Goal: Transaction & Acquisition: Download file/media

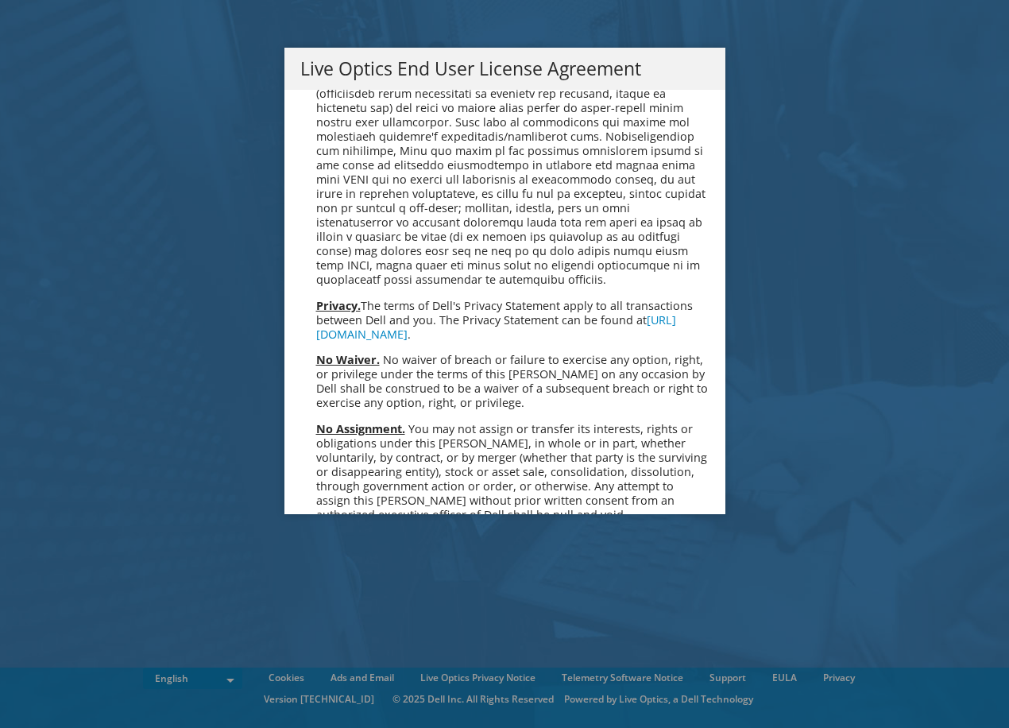
scroll to position [6009, 0]
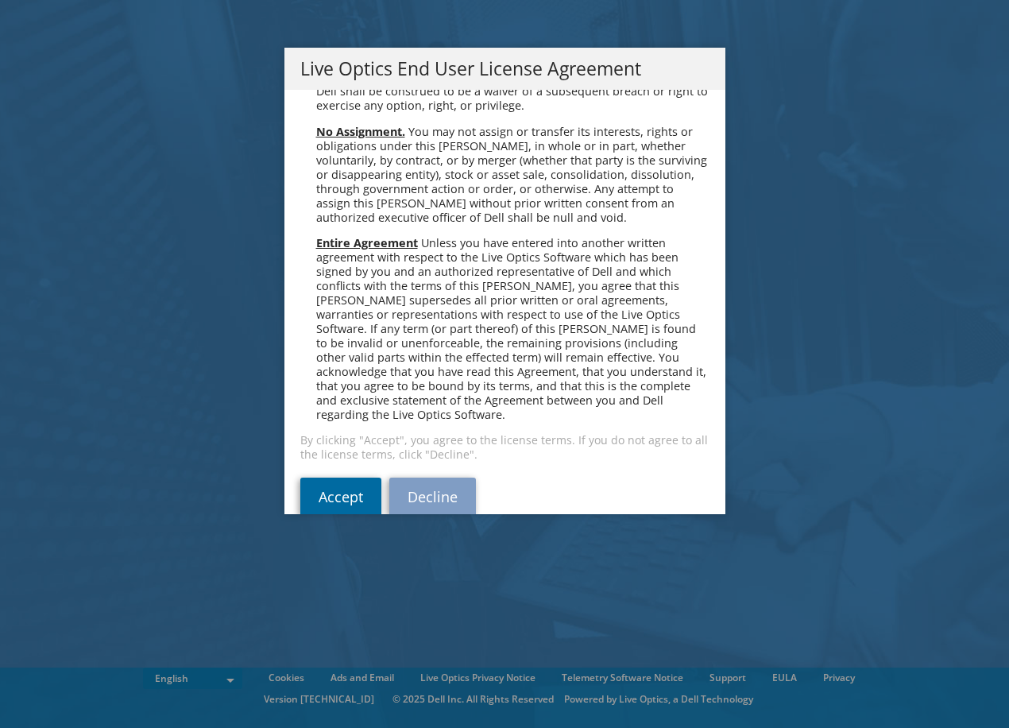
click at [358, 478] on link "Accept" at bounding box center [340, 497] width 81 height 38
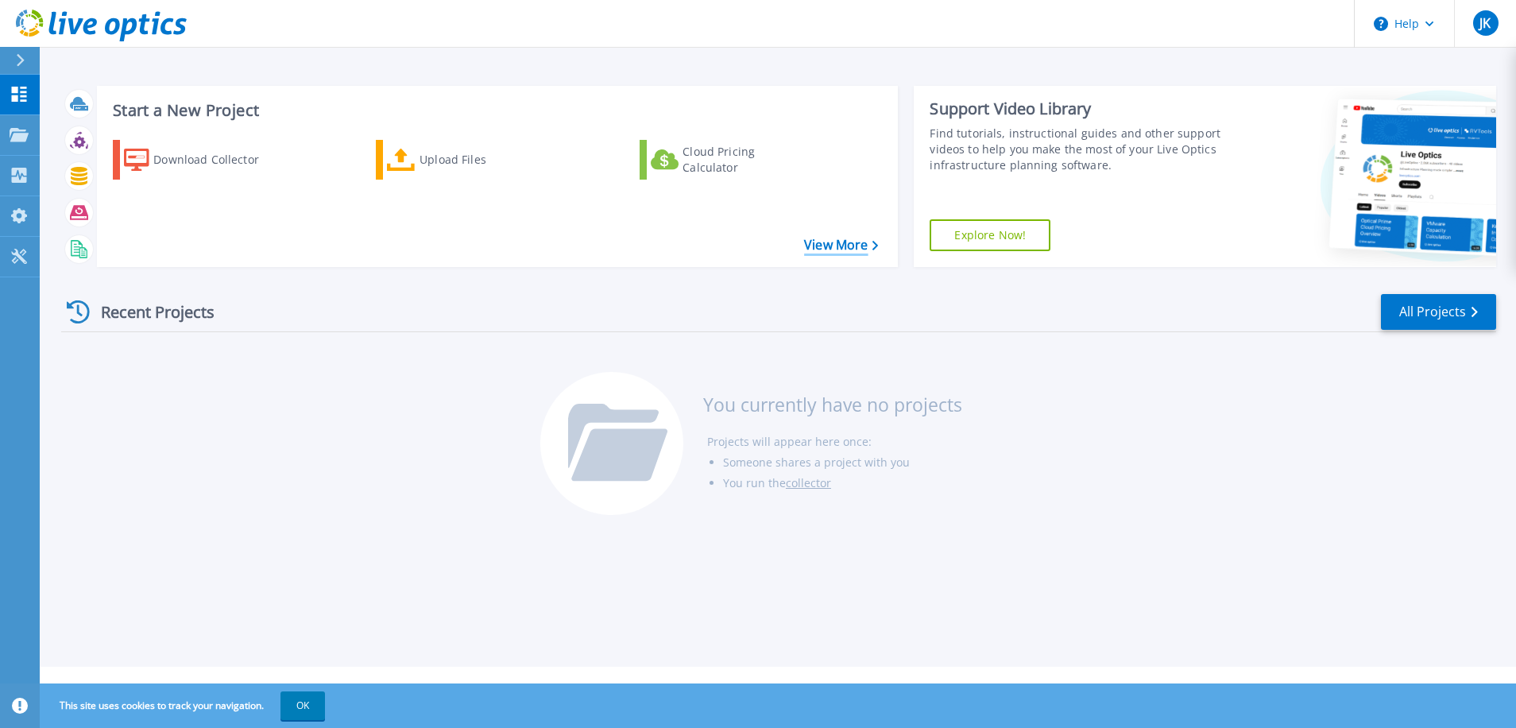
click at [826, 246] on link "View More" at bounding box center [841, 245] width 74 height 15
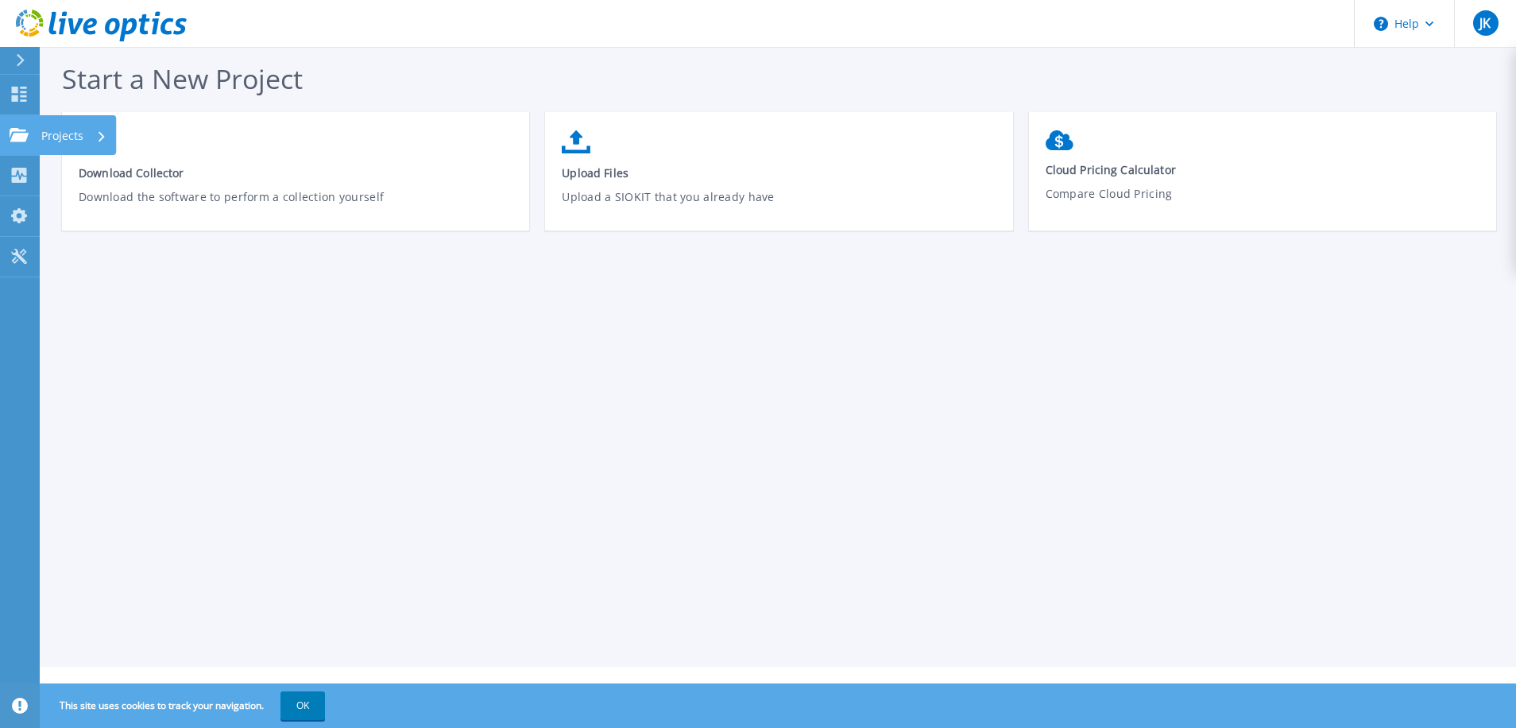
click at [14, 135] on icon at bounding box center [19, 135] width 19 height 14
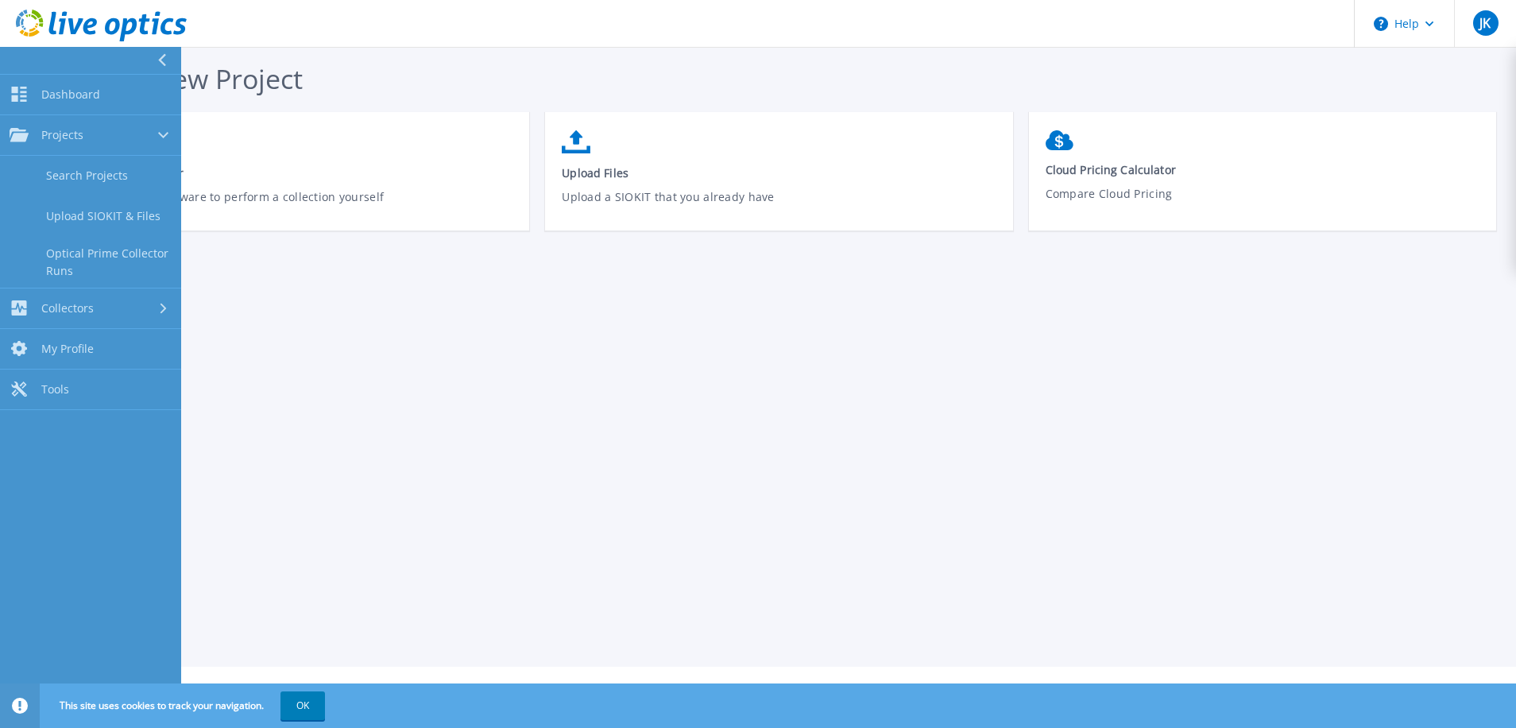
click at [466, 259] on div "Start a New Project Download Collector Download the software to perform a colle…" at bounding box center [778, 333] width 1476 height 667
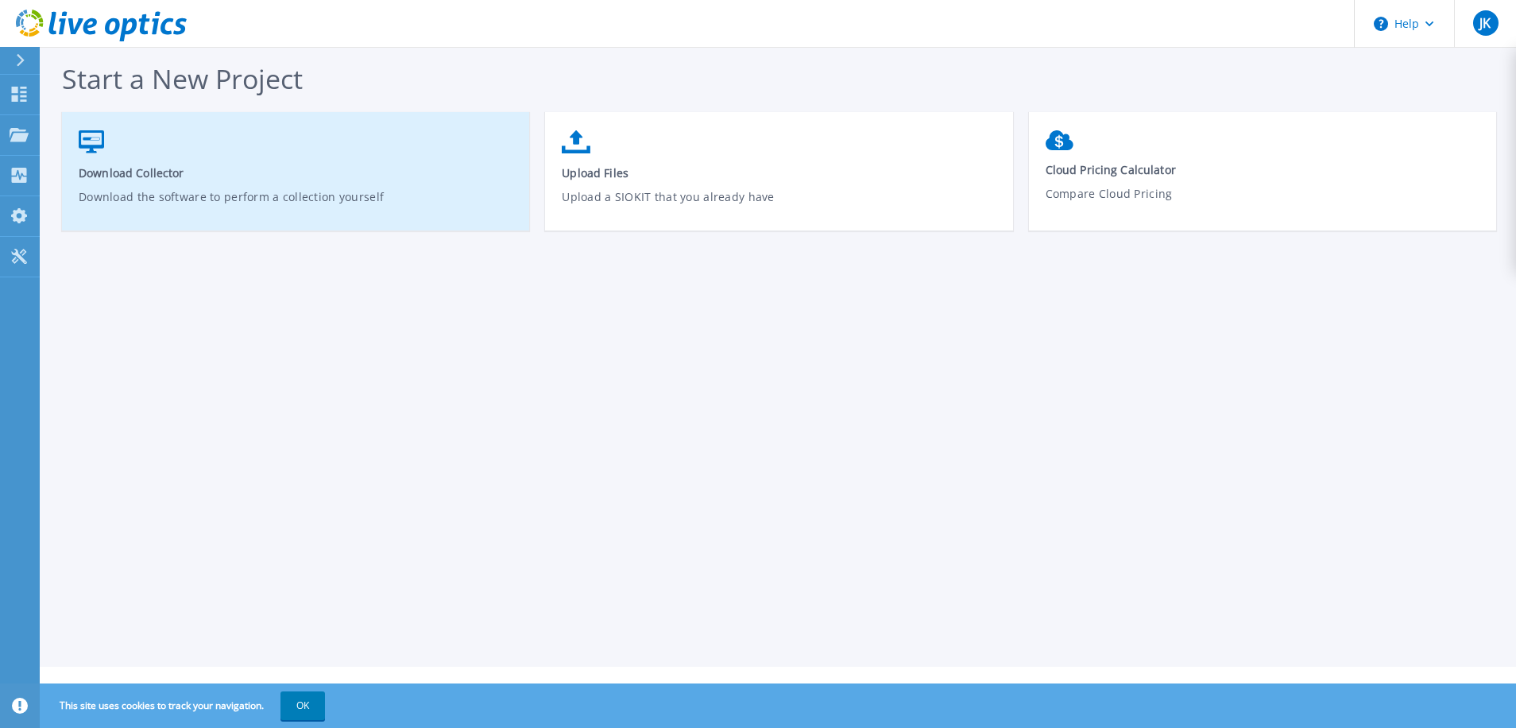
click at [204, 183] on link "Download Collector Download the software to perform a collection yourself" at bounding box center [295, 179] width 467 height 114
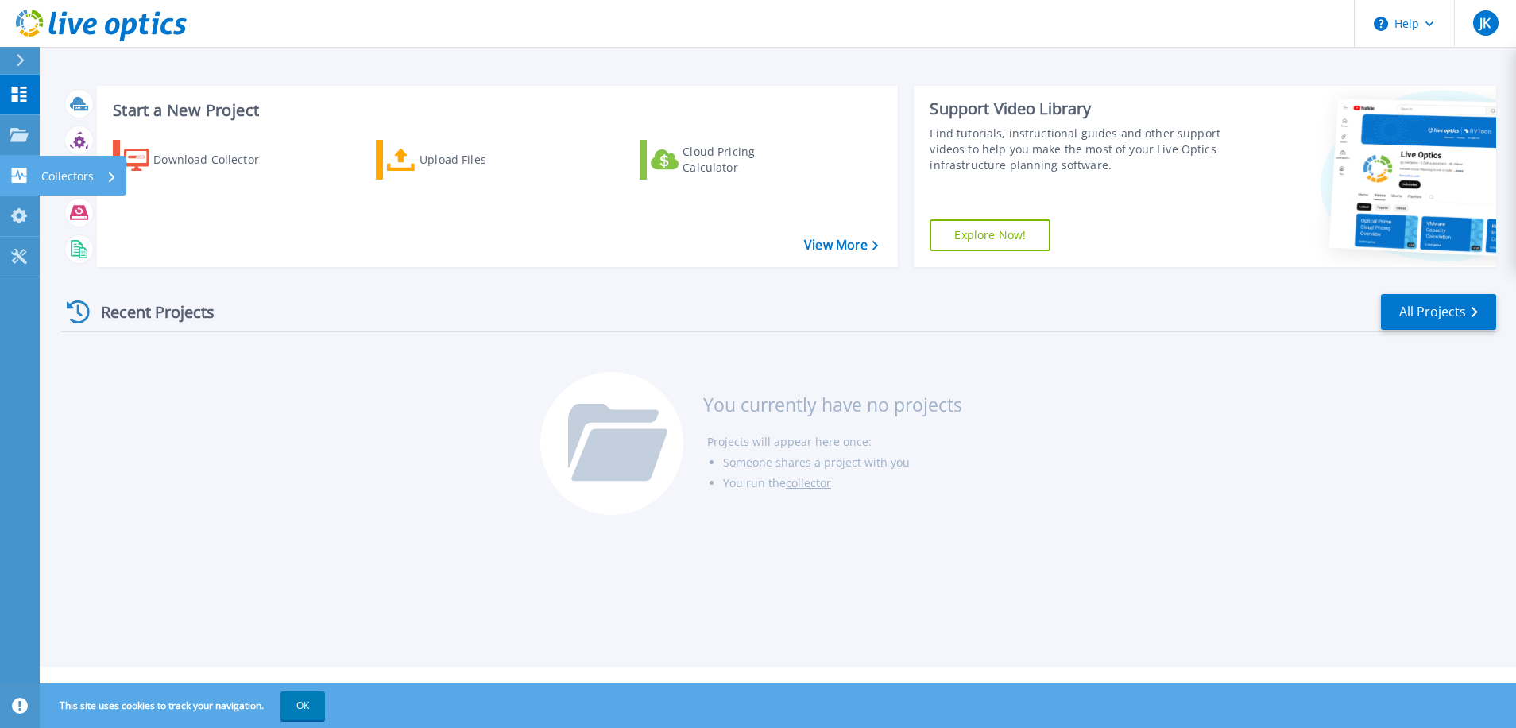
click at [10, 178] on icon at bounding box center [19, 175] width 19 height 15
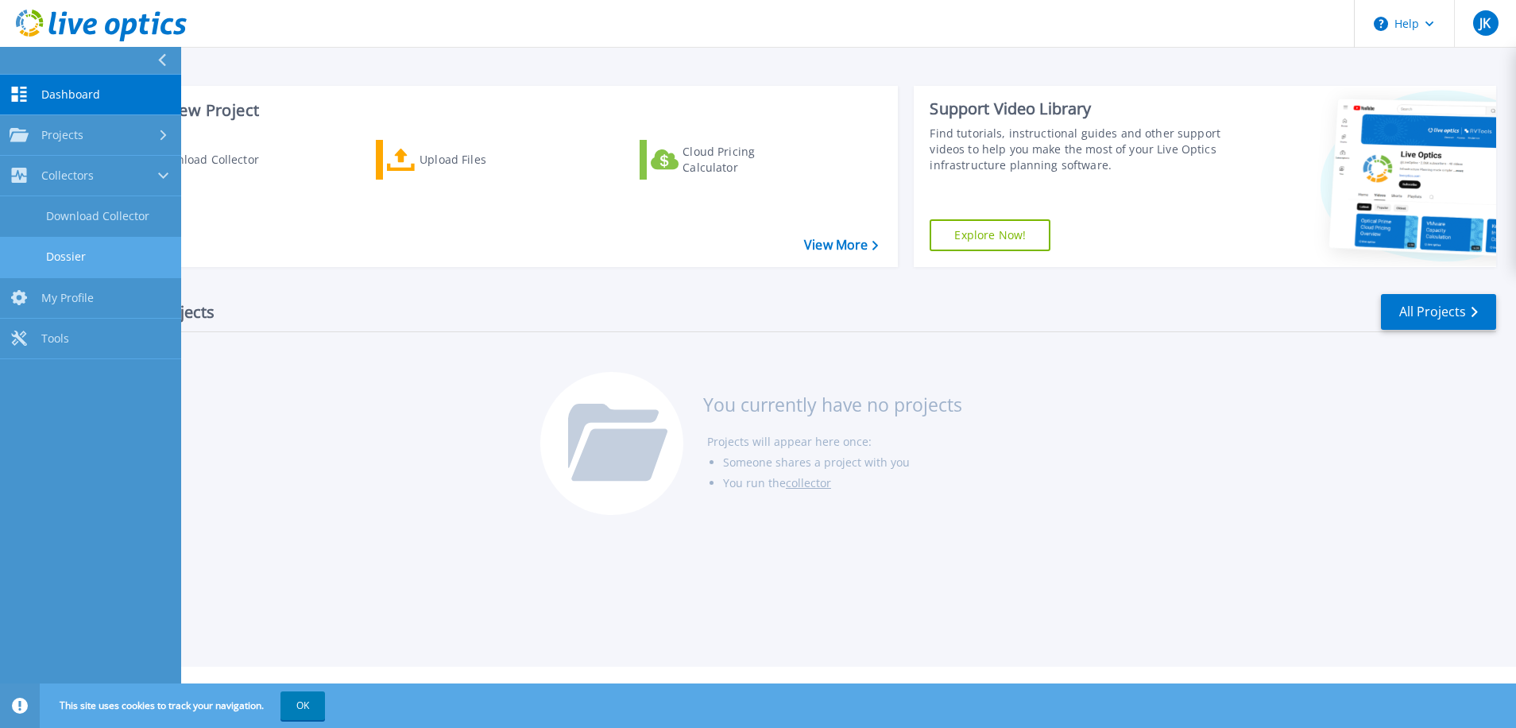
click at [76, 264] on link "Dossier" at bounding box center [90, 257] width 181 height 41
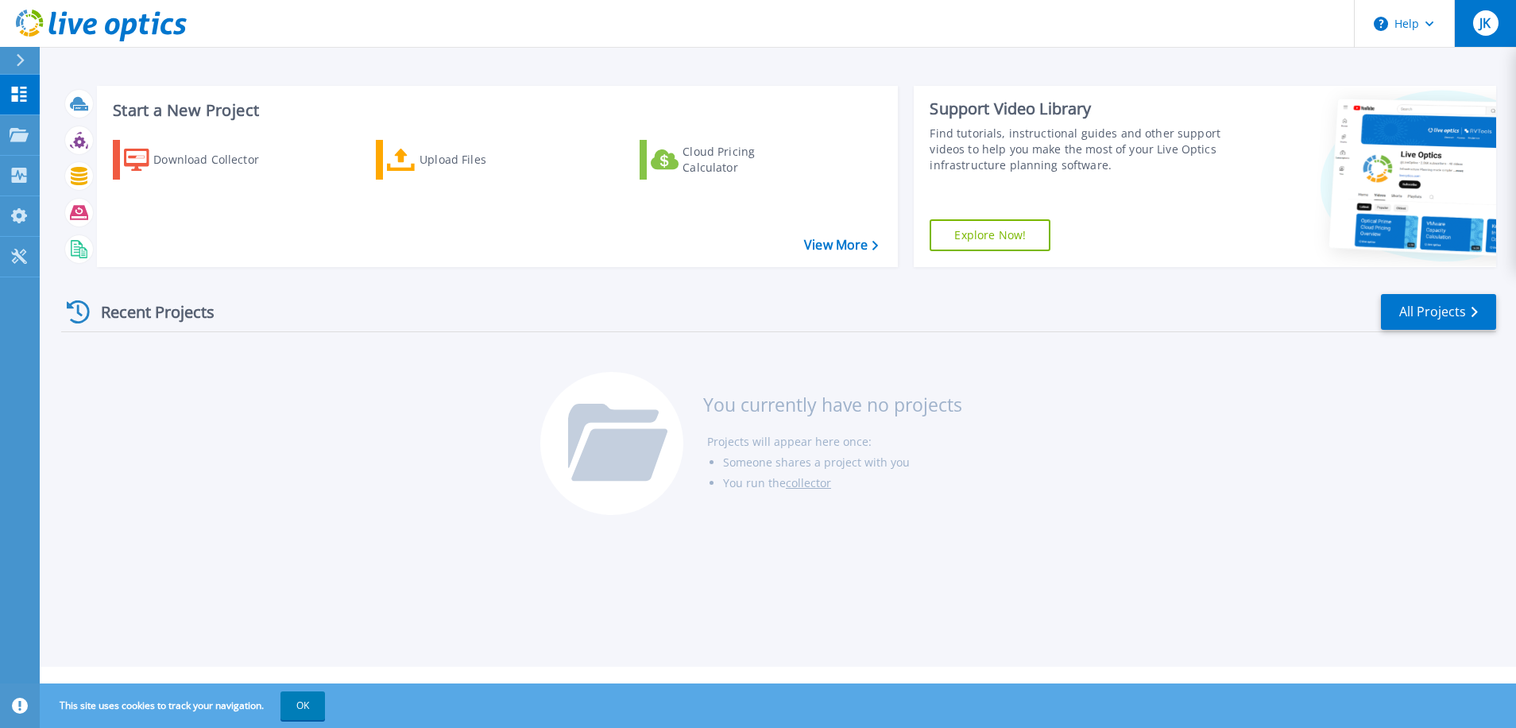
click at [1466, 29] on button "JK" at bounding box center [1485, 23] width 62 height 47
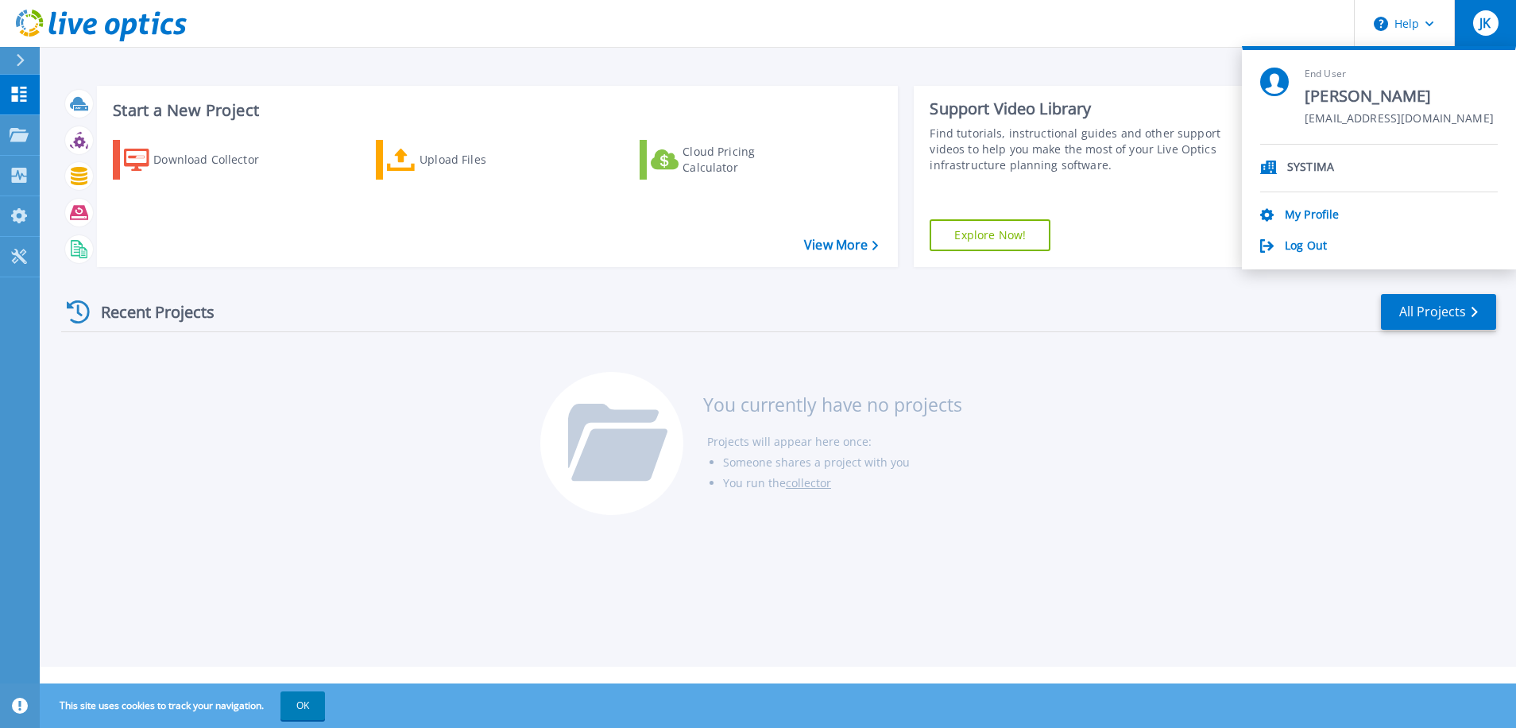
click at [1289, 173] on p "SYSTIMA" at bounding box center [1310, 168] width 47 height 15
click at [29, 60] on div at bounding box center [26, 60] width 25 height 27
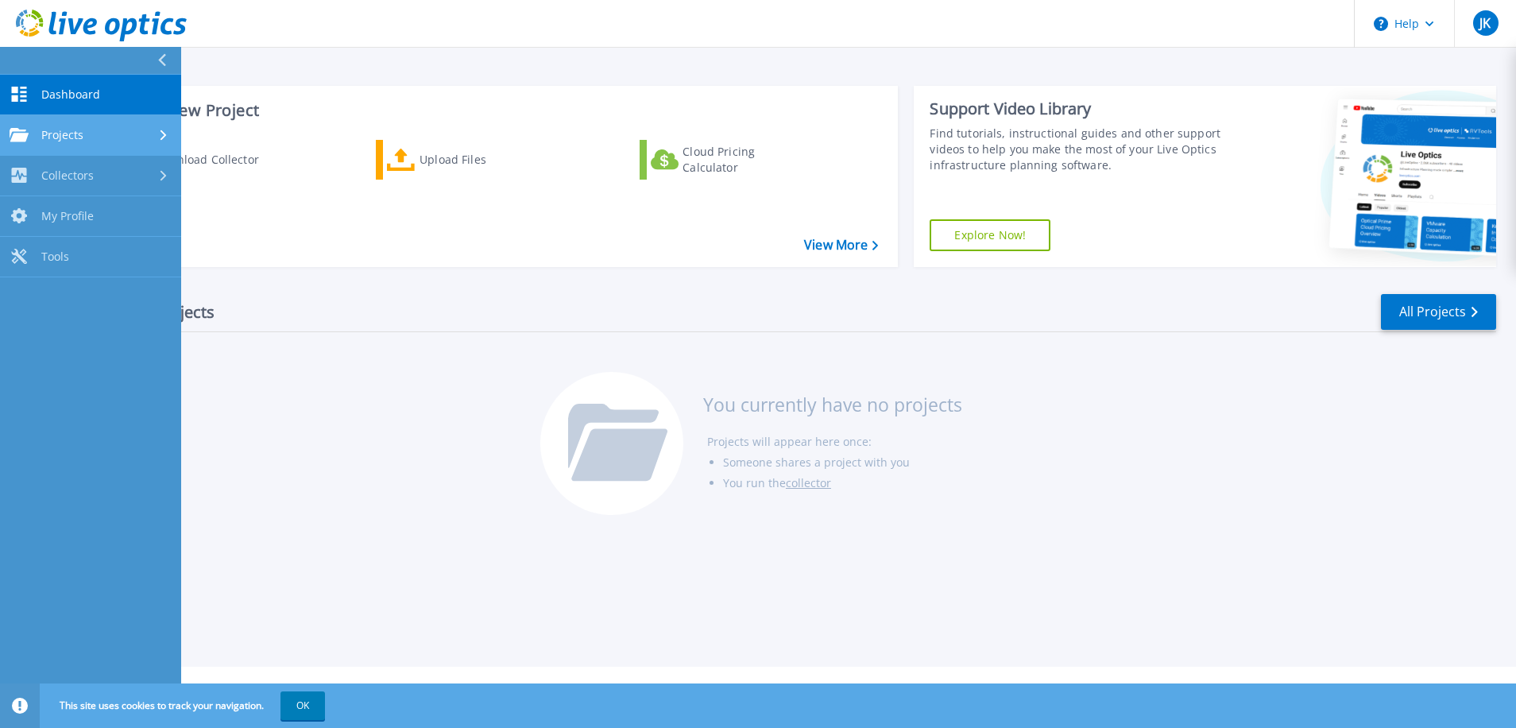
click at [63, 124] on link "Projects Projects" at bounding box center [90, 135] width 181 height 41
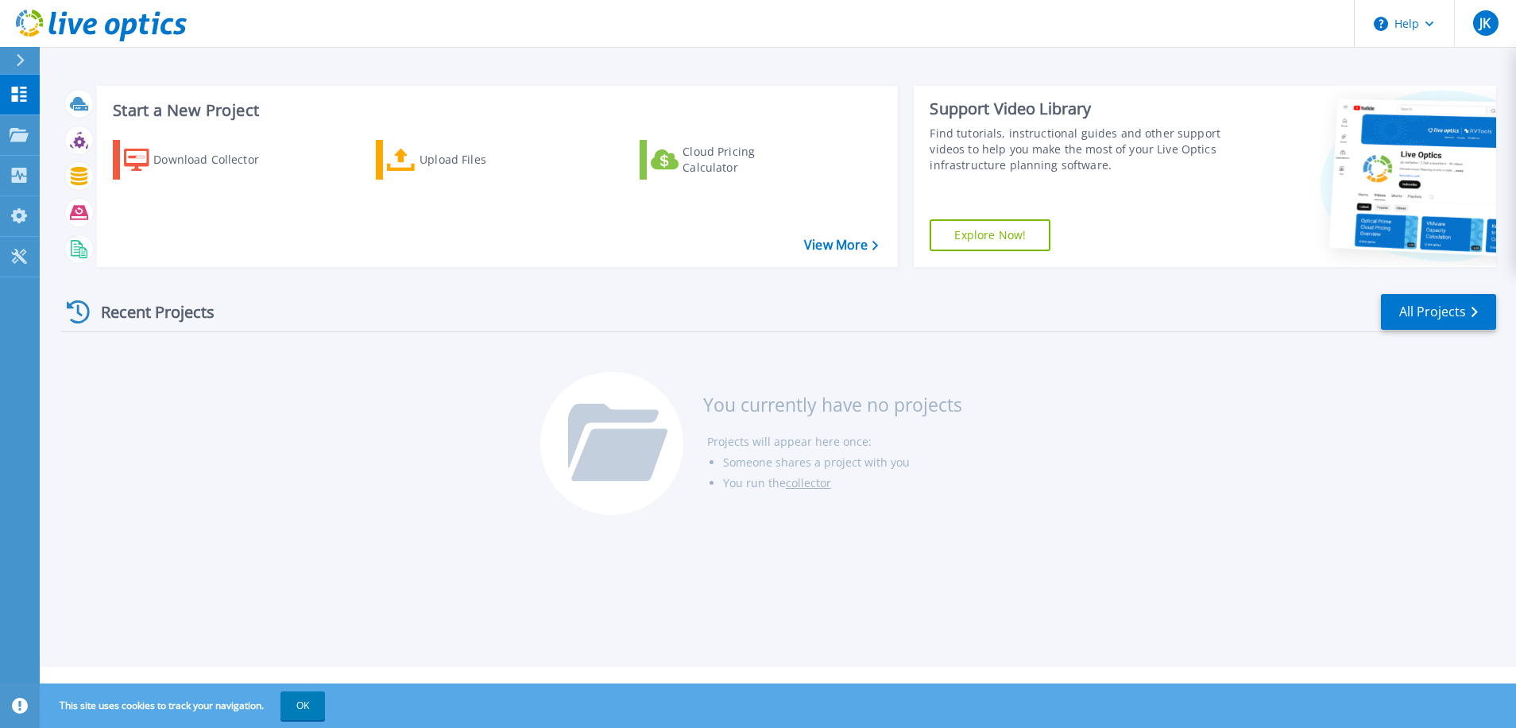
click at [459, 331] on div "Recent Projects All Projects" at bounding box center [778, 312] width 1435 height 40
click at [250, 168] on div "Download Collector" at bounding box center [216, 160] width 127 height 32
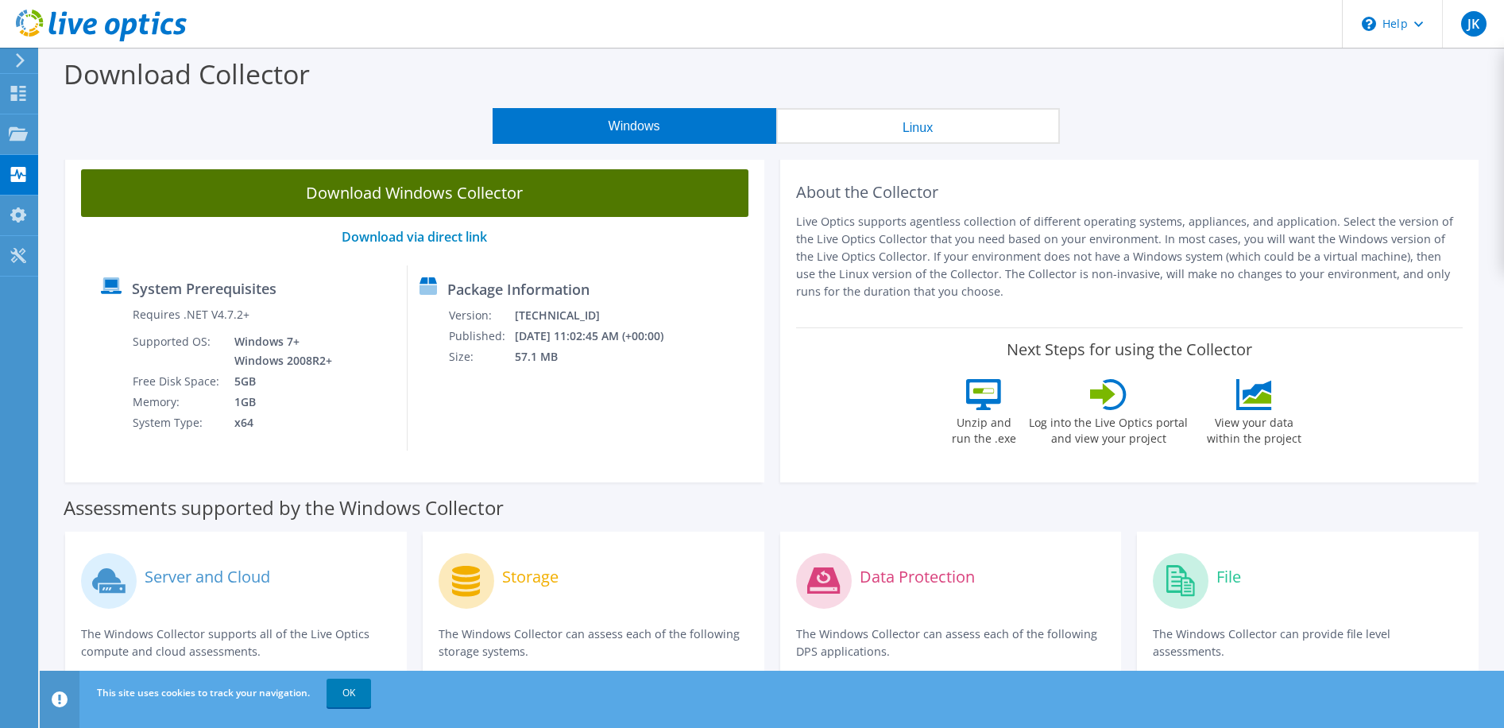
click at [288, 196] on link "Download Windows Collector" at bounding box center [414, 193] width 667 height 48
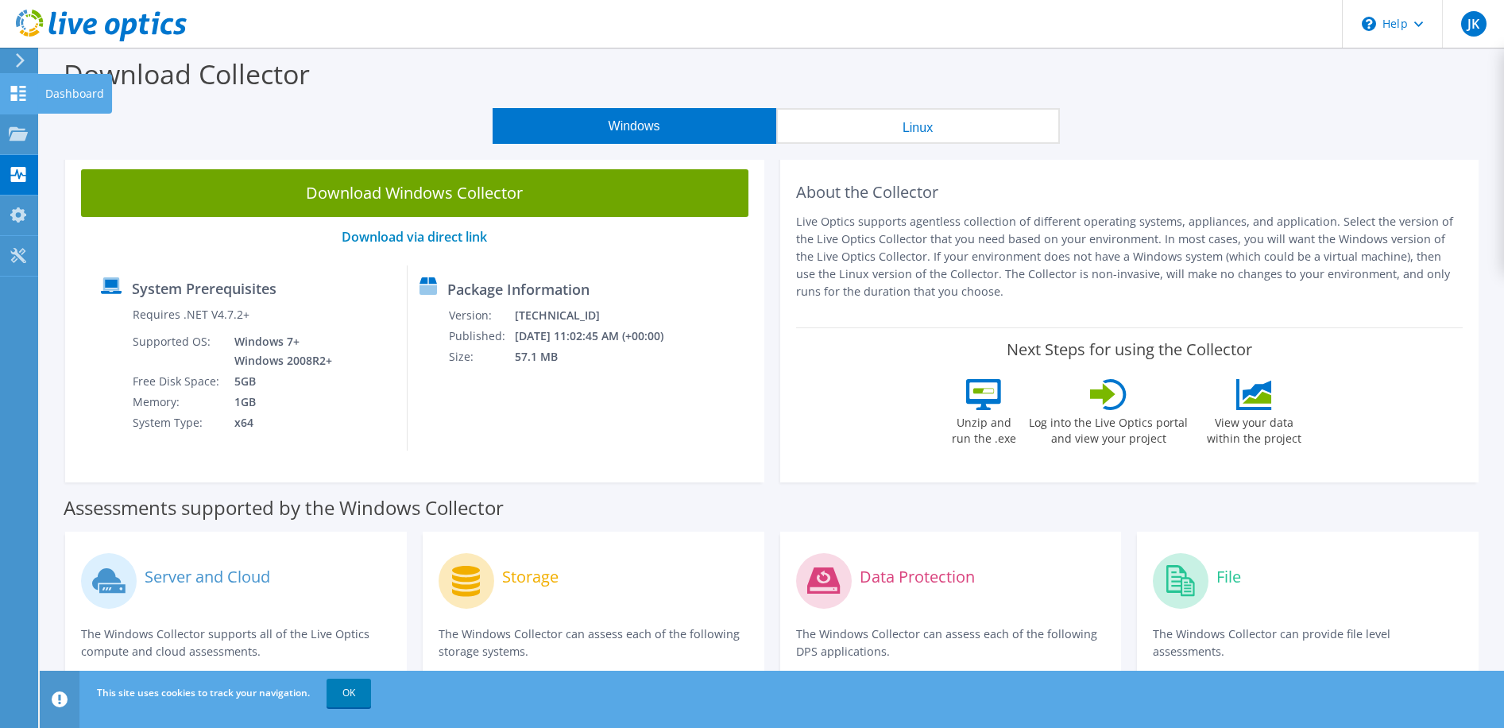
click at [9, 97] on icon at bounding box center [18, 93] width 19 height 15
